Goal: Task Accomplishment & Management: Manage account settings

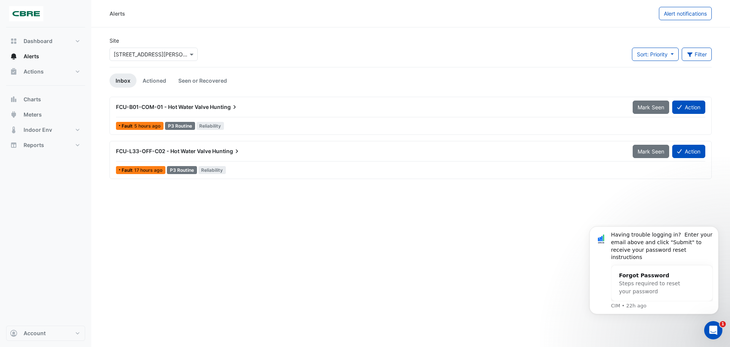
click at [172, 153] on span "FCU-L33-OFF-C02 - Hot Water Valve" at bounding box center [163, 151] width 95 height 6
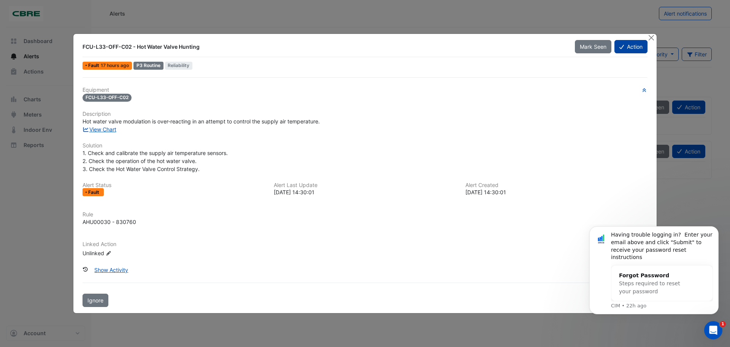
click at [625, 46] on button "Action" at bounding box center [631, 46] width 33 height 13
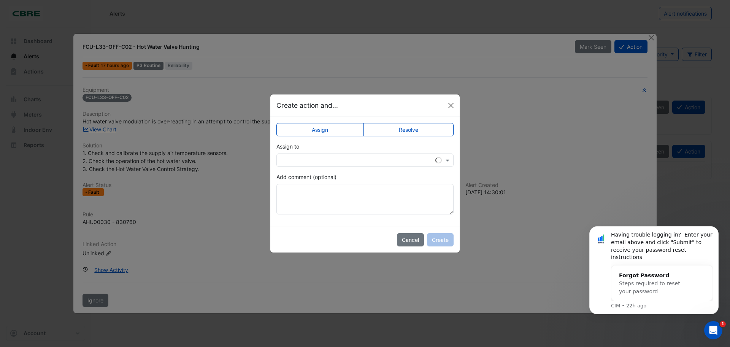
click at [353, 150] on div "Assign to" at bounding box center [365, 154] width 177 height 24
click at [352, 158] on div at bounding box center [365, 159] width 177 height 13
drag, startPoint x: 349, startPoint y: 160, endPoint x: 352, endPoint y: 158, distance: 4.1
click at [349, 159] on div at bounding box center [365, 159] width 177 height 13
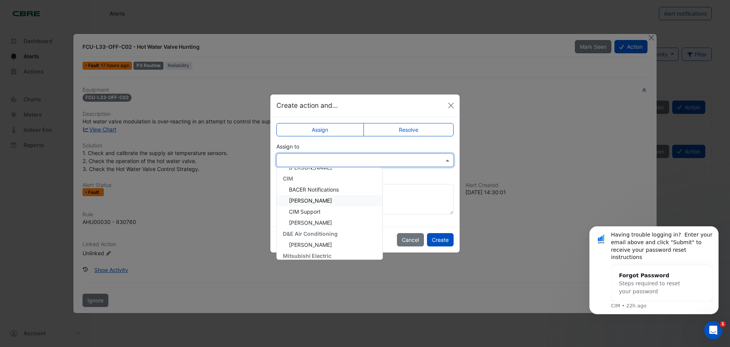
scroll to position [58, 0]
click at [312, 252] on span "Robert Hoang" at bounding box center [310, 250] width 43 height 6
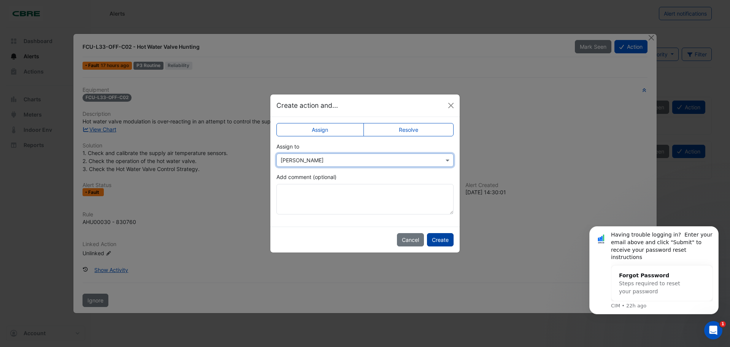
click at [441, 242] on button "Create" at bounding box center [440, 239] width 27 height 13
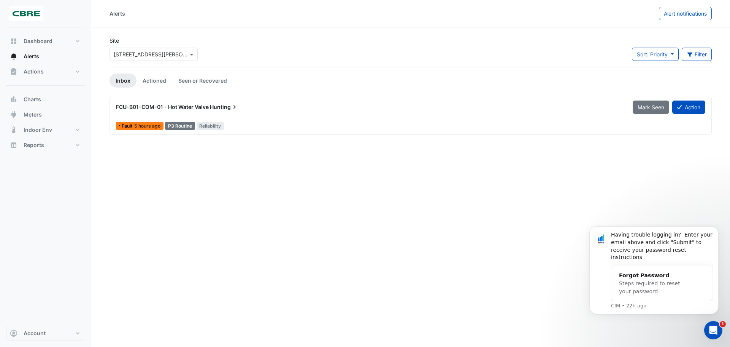
click at [183, 110] on span "FCU-B01-COM-01 - Hot Water Valve" at bounding box center [162, 106] width 93 height 6
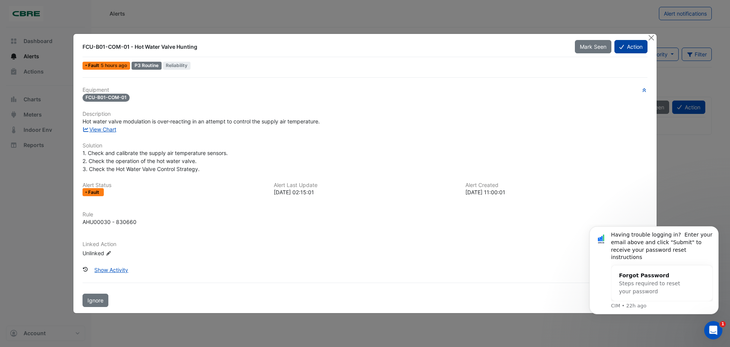
click at [629, 45] on button "Action" at bounding box center [631, 46] width 33 height 13
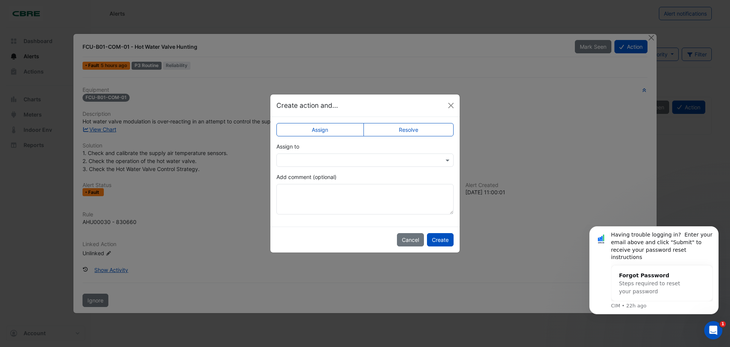
click at [317, 161] on input "text" at bounding box center [358, 160] width 154 height 8
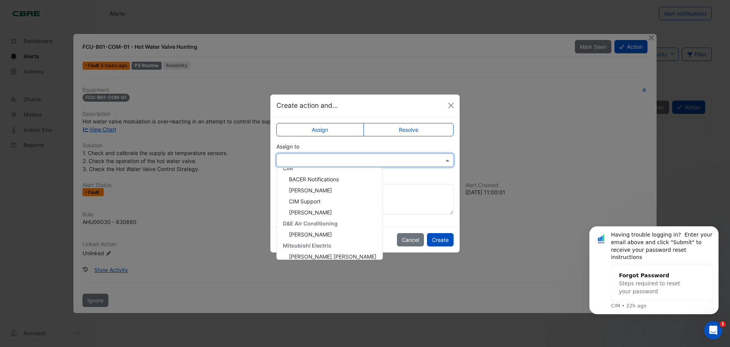
scroll to position [58, 0]
click at [318, 249] on span "Robert Hoang" at bounding box center [310, 250] width 43 height 6
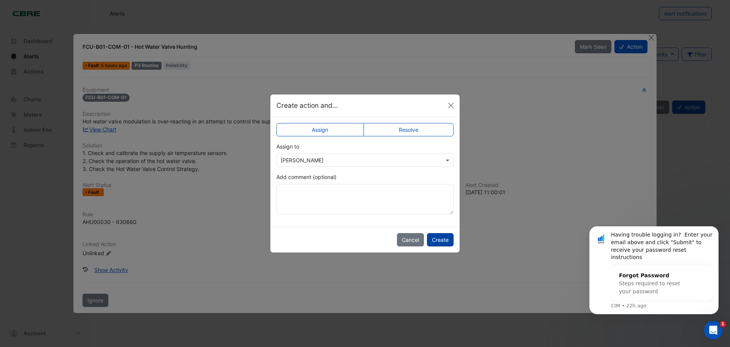
click at [443, 237] on button "Create" at bounding box center [440, 239] width 27 height 13
